Goal: Task Accomplishment & Management: Manage account settings

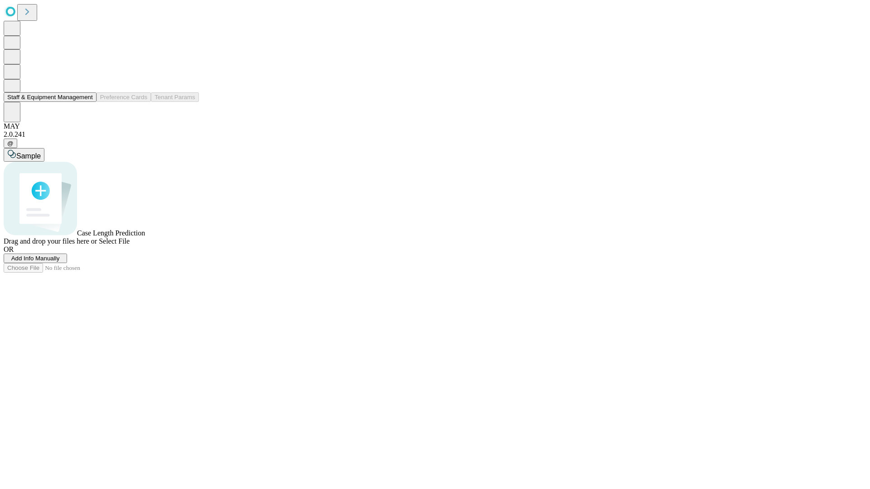
click at [87, 102] on button "Staff & Equipment Management" at bounding box center [50, 97] width 93 height 10
